Goal: Task Accomplishment & Management: Complete application form

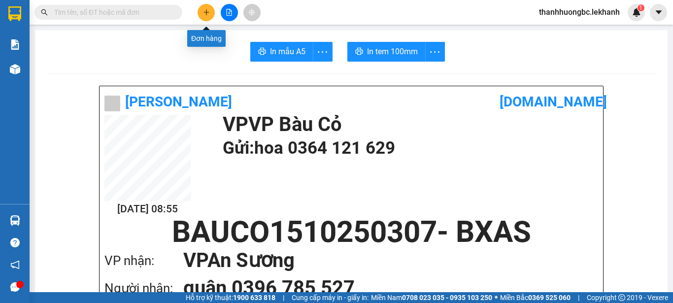
click at [210, 14] on button at bounding box center [205, 12] width 17 height 17
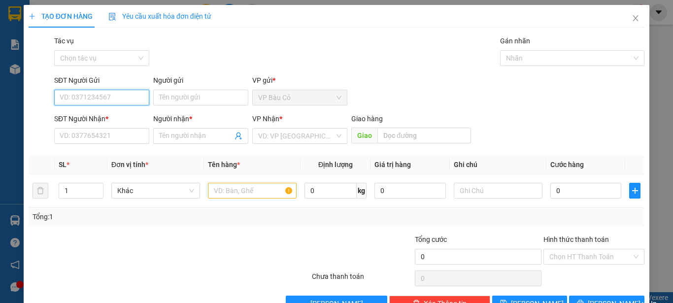
click at [117, 101] on input "SĐT Người Gửi" at bounding box center [101, 98] width 95 height 16
click at [74, 90] on input "SĐT Người Gửi" at bounding box center [101, 98] width 95 height 16
type input "0828557557"
click at [115, 114] on div "0828557557 - GIẢM" at bounding box center [101, 117] width 82 height 11
type input "GIẢM"
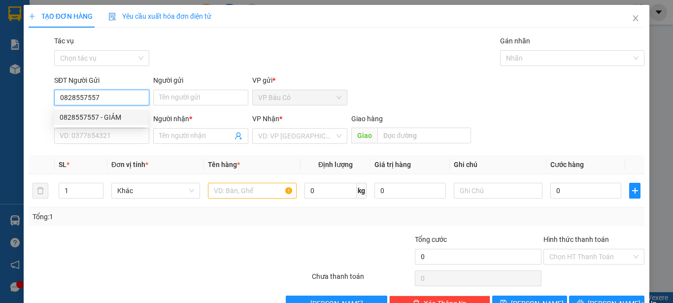
type input "0886868952"
type input "HOÀNG"
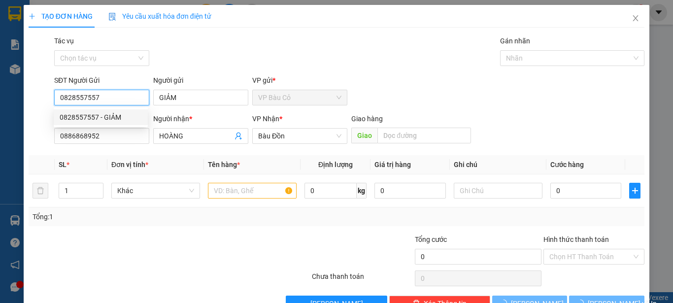
type input "30.000"
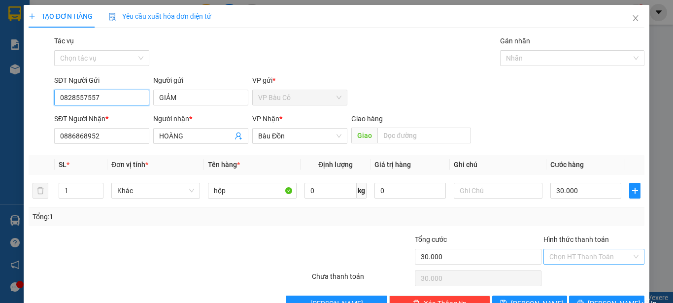
type input "0828557557"
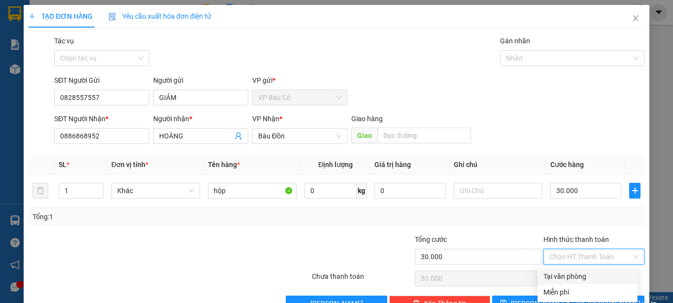
click at [580, 252] on input "Hình thức thanh toán" at bounding box center [590, 256] width 82 height 15
click at [574, 273] on div "Tại văn phòng" at bounding box center [587, 276] width 88 height 11
type input "0"
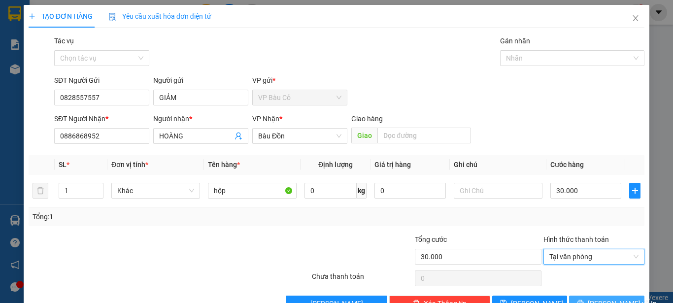
scroll to position [28, 0]
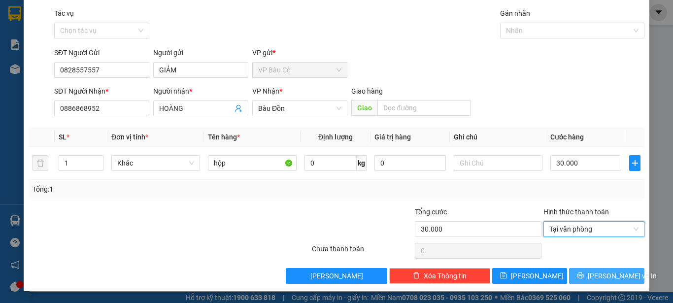
click at [588, 277] on button "[PERSON_NAME] và In" at bounding box center [606, 276] width 75 height 16
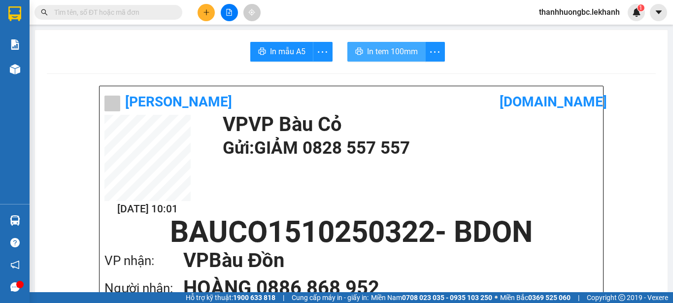
click at [370, 46] on span "In tem 100mm" at bounding box center [392, 51] width 51 height 12
